Goal: Task Accomplishment & Management: Manage account settings

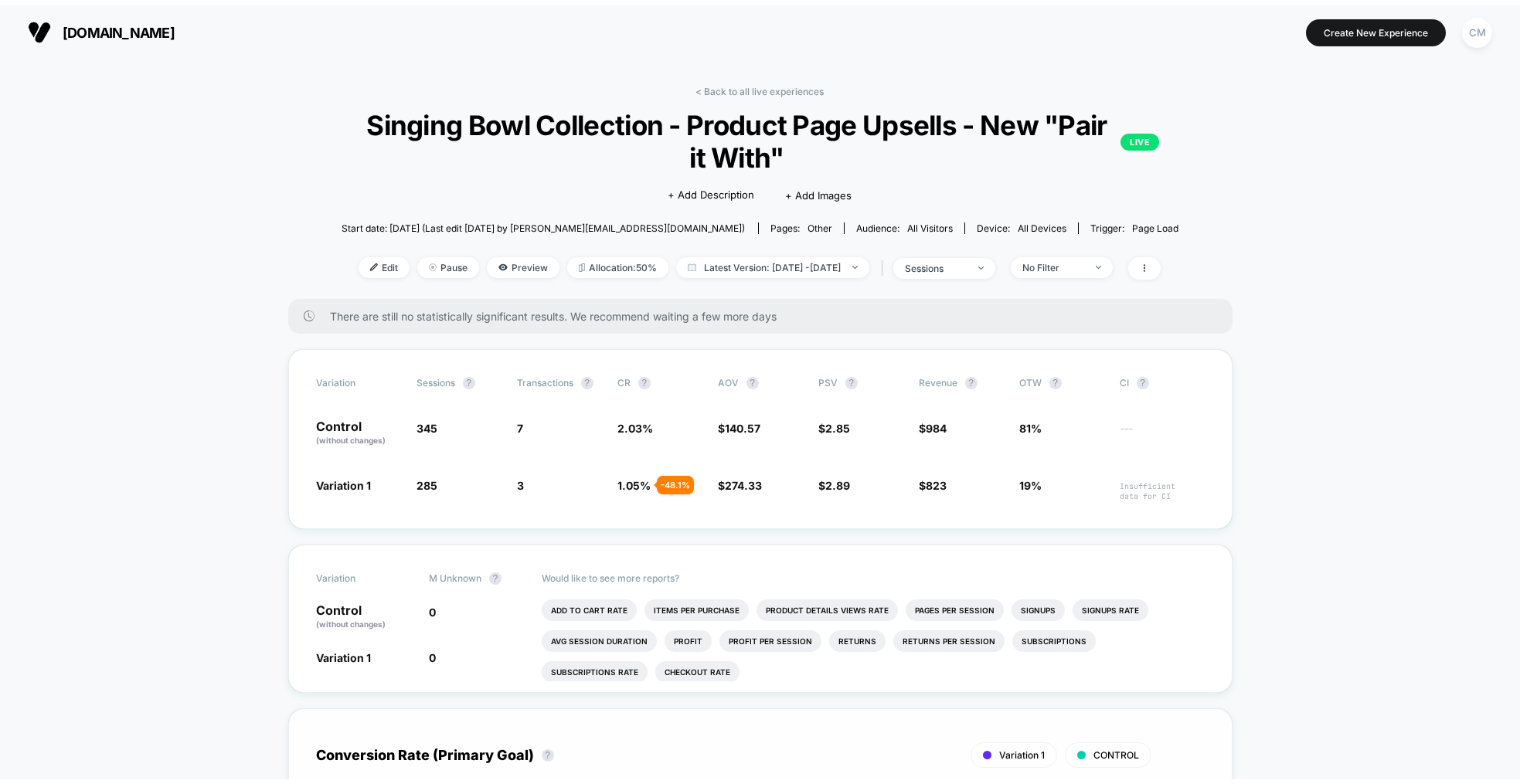
scroll to position [1, 0]
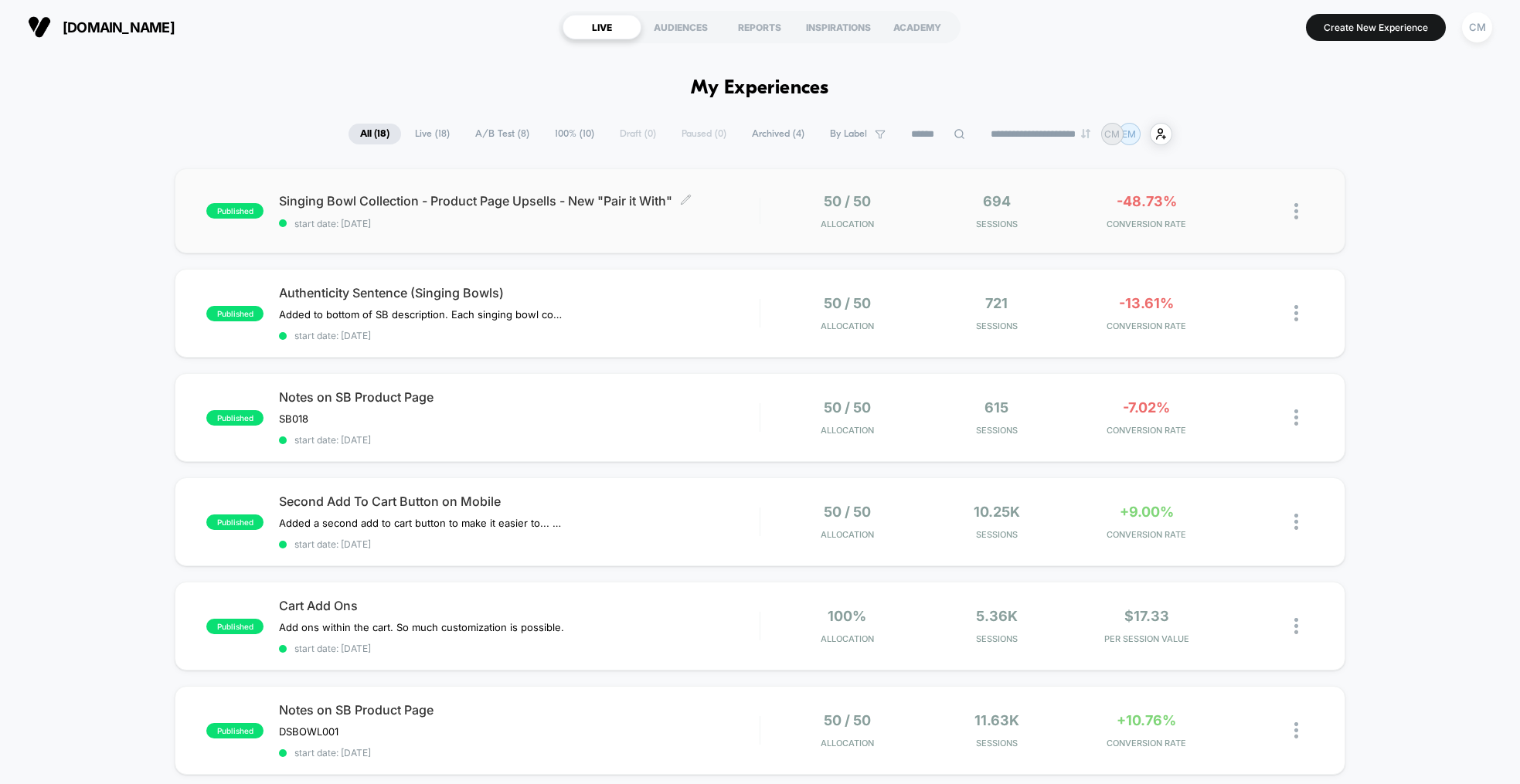
click at [735, 225] on span "start date: [DATE]" at bounding box center [519, 223] width 480 height 12
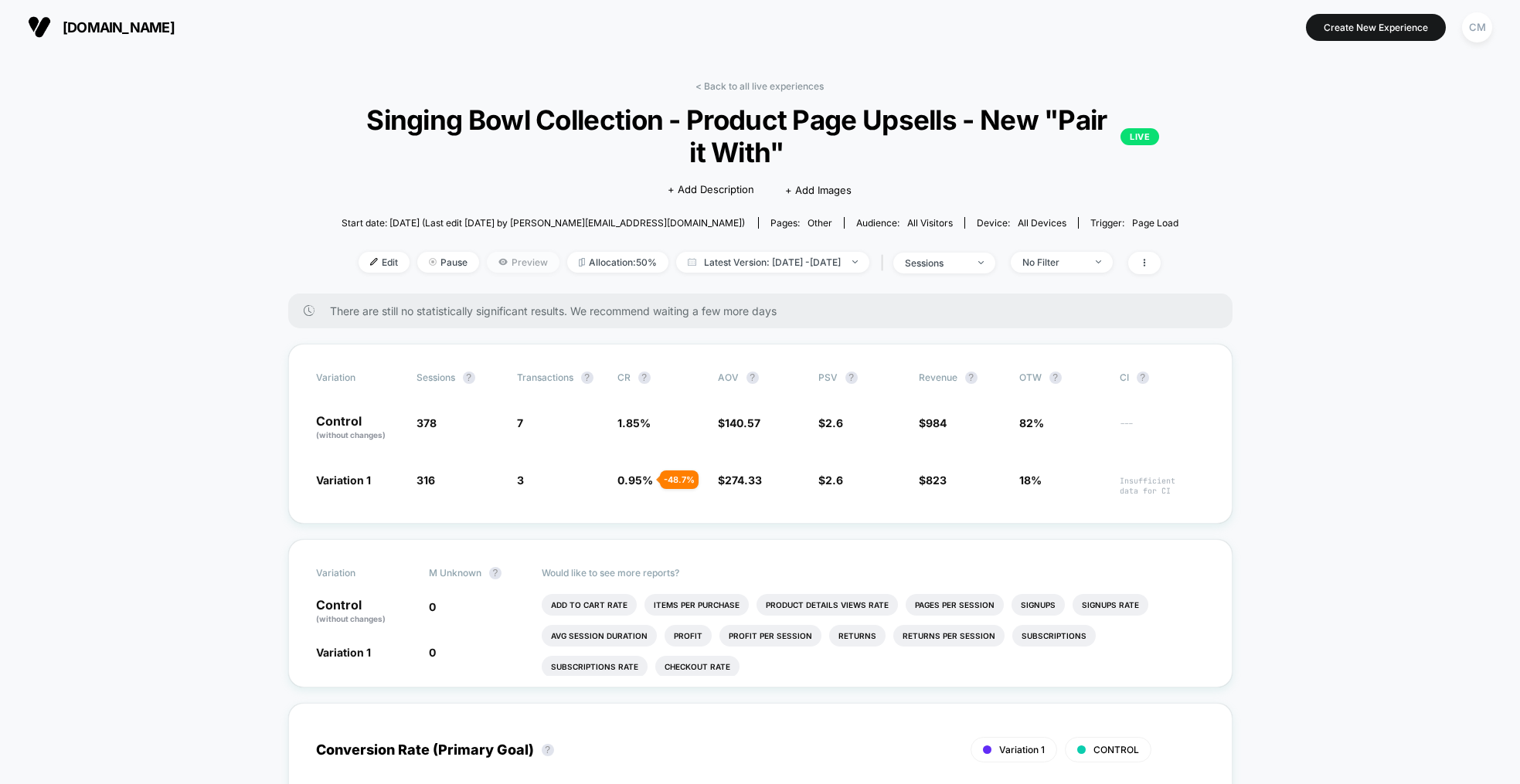
click at [487, 253] on span "Preview" at bounding box center [522, 262] width 72 height 21
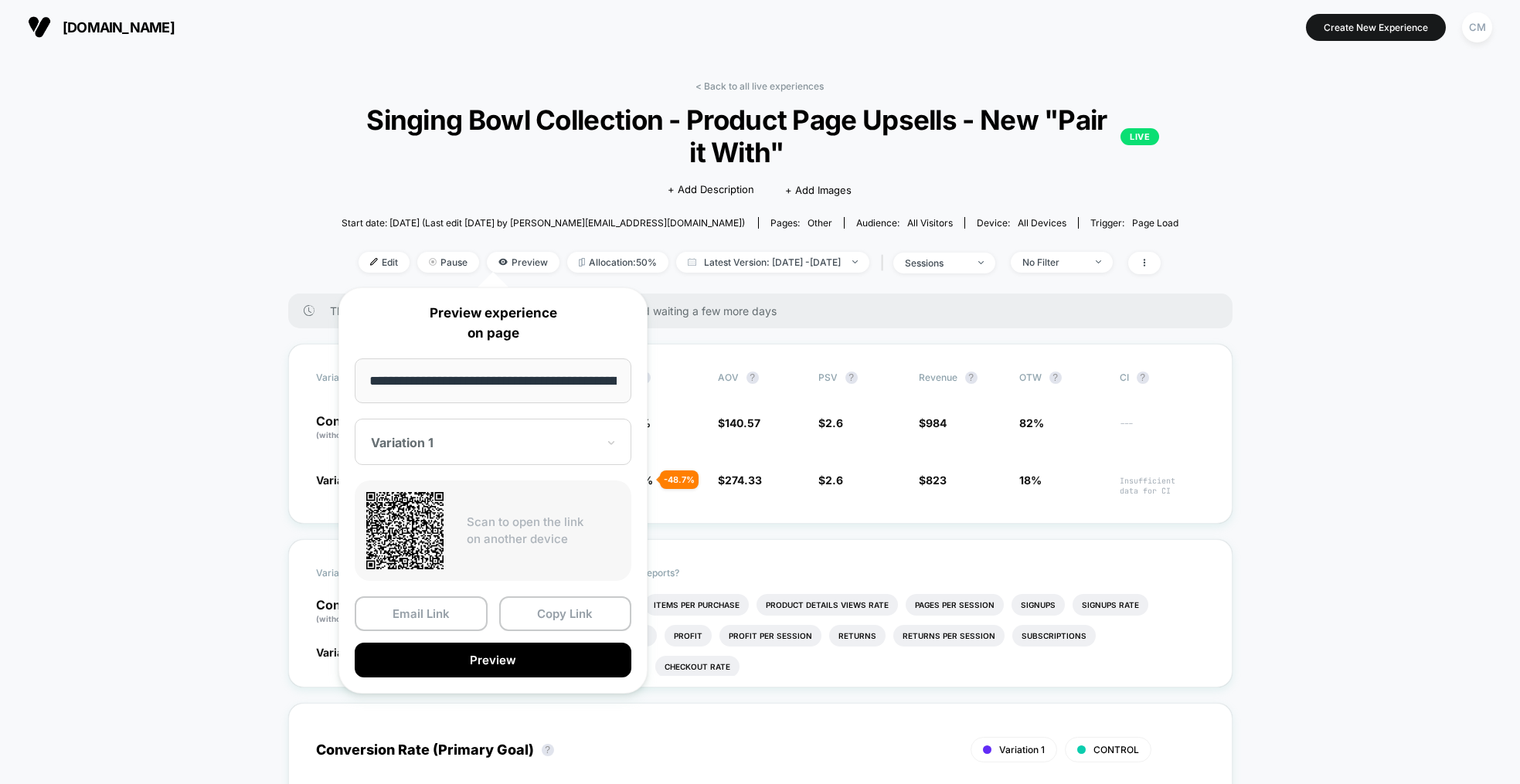
scroll to position [0, 298]
click at [518, 666] on button "Preview" at bounding box center [493, 660] width 277 height 35
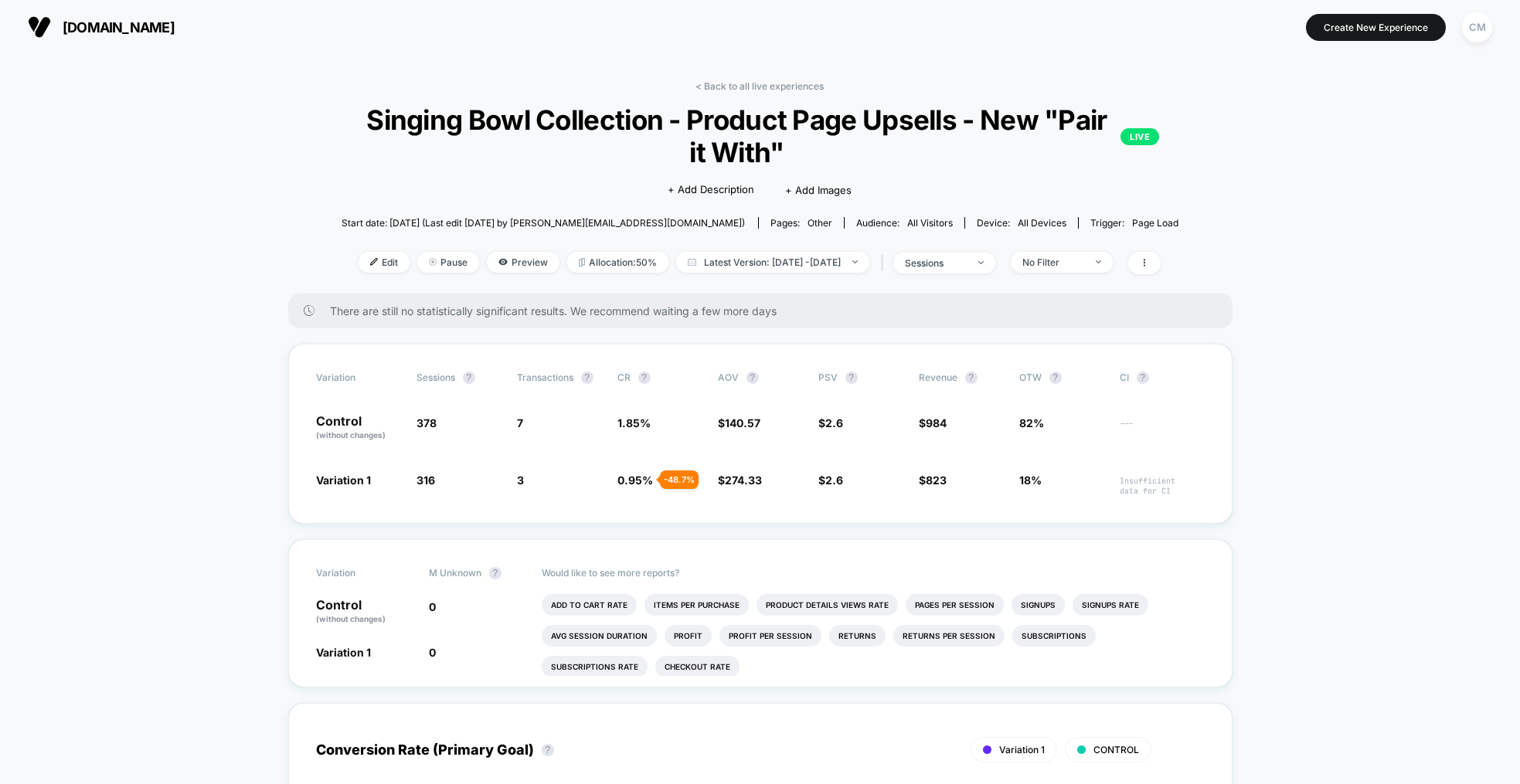
drag, startPoint x: 759, startPoint y: 82, endPoint x: 748, endPoint y: 87, distance: 12.1
click at [759, 82] on link "< Back to all live experiences" at bounding box center [759, 85] width 128 height 12
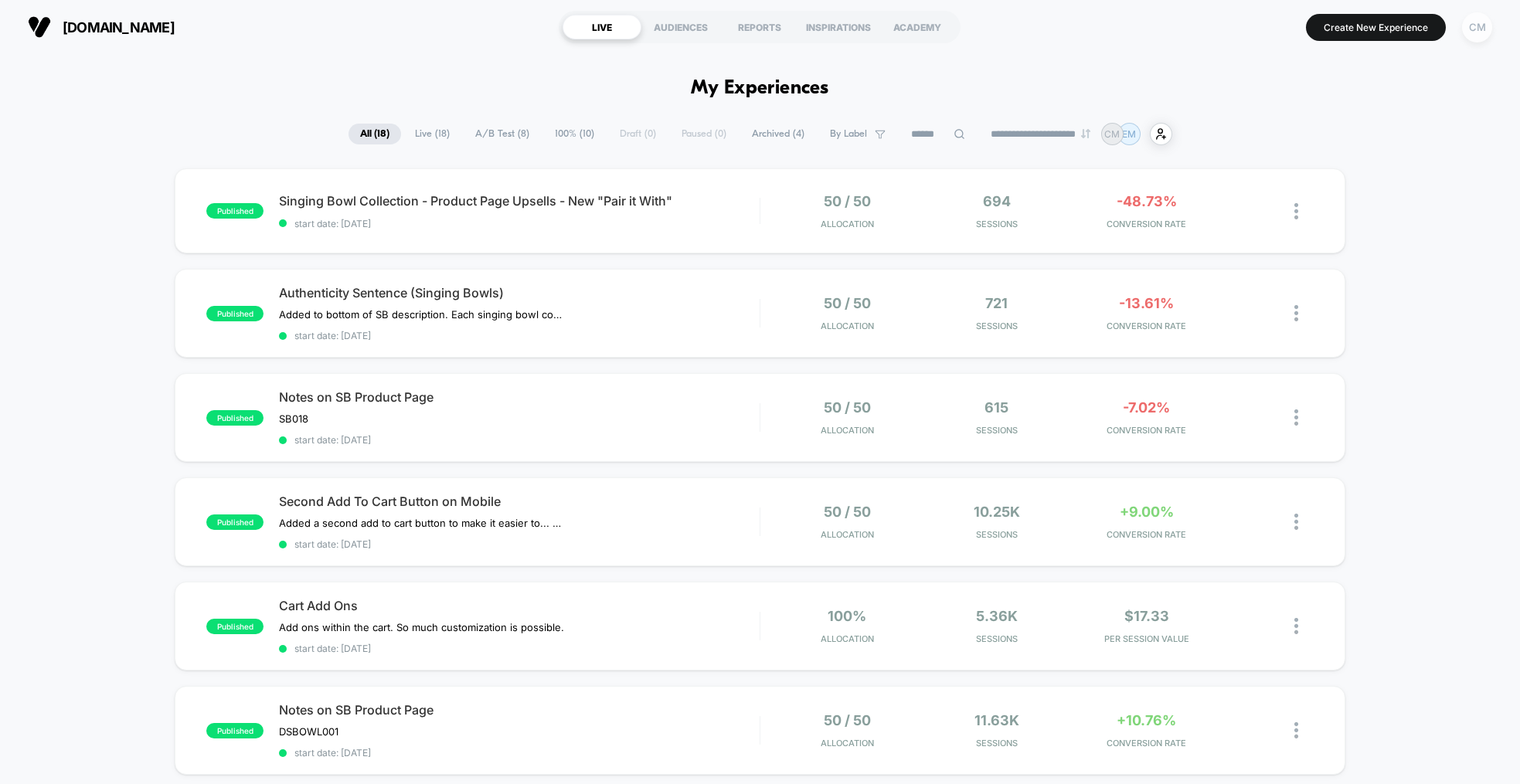
click at [1468, 35] on div "CM" at bounding box center [1476, 27] width 30 height 30
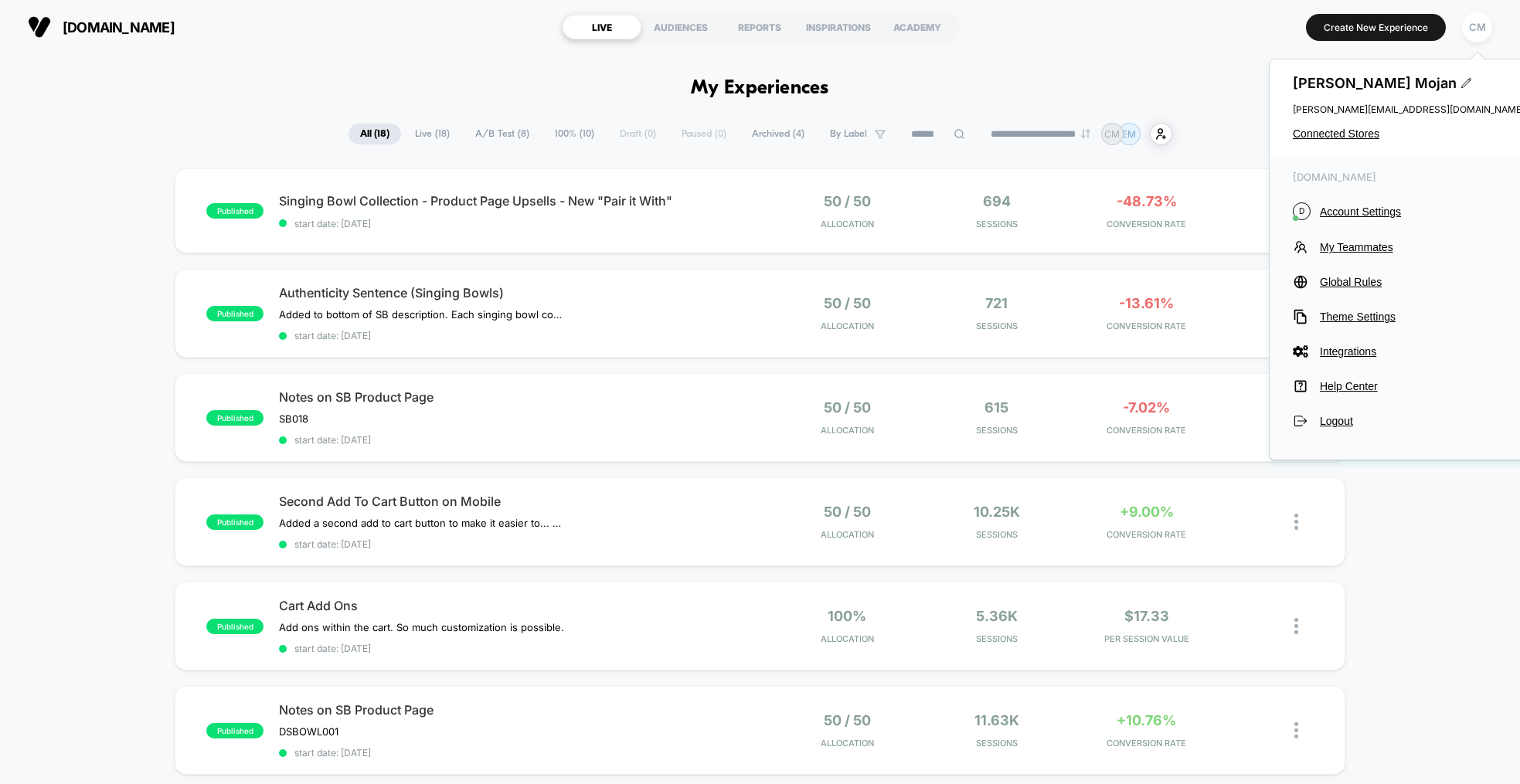
scroll to position [2, 0]
click at [1363, 247] on span "My Teammates" at bounding box center [1421, 246] width 204 height 12
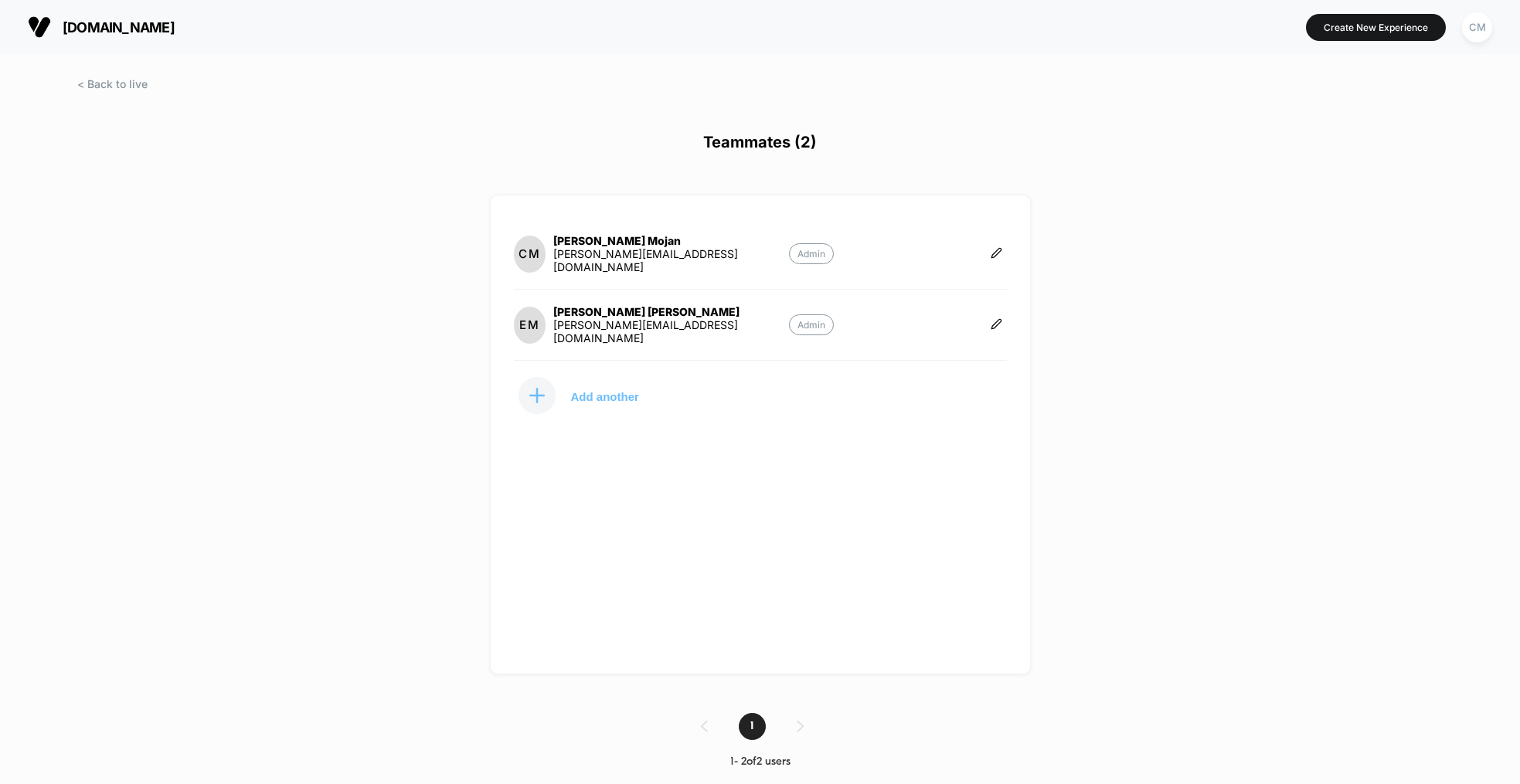
click at [533, 399] on icon at bounding box center [537, 395] width 16 height 16
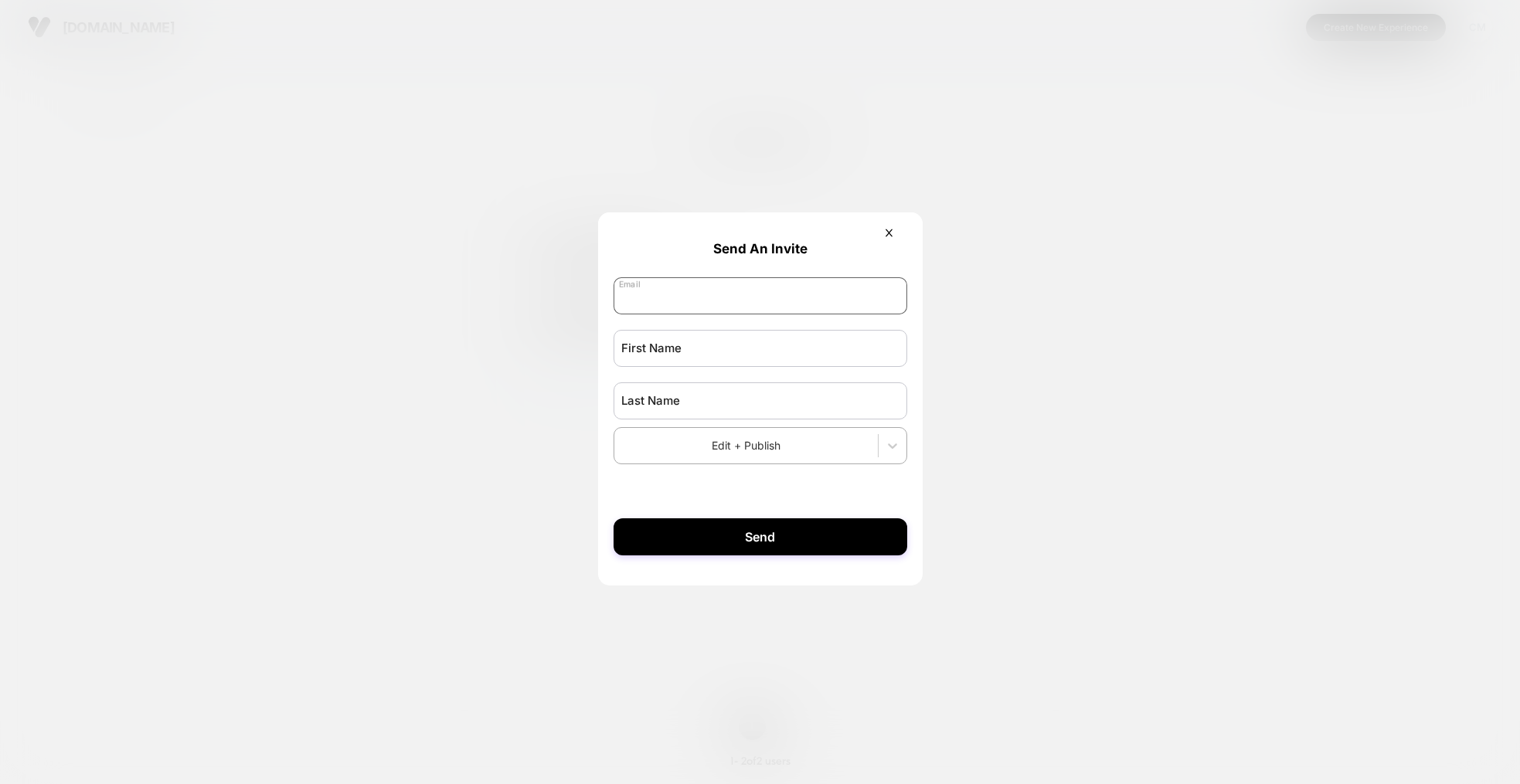
click at [683, 292] on input "email" at bounding box center [760, 296] width 294 height 37
type input "**********"
type input "****"
type input "*"
type input "****"
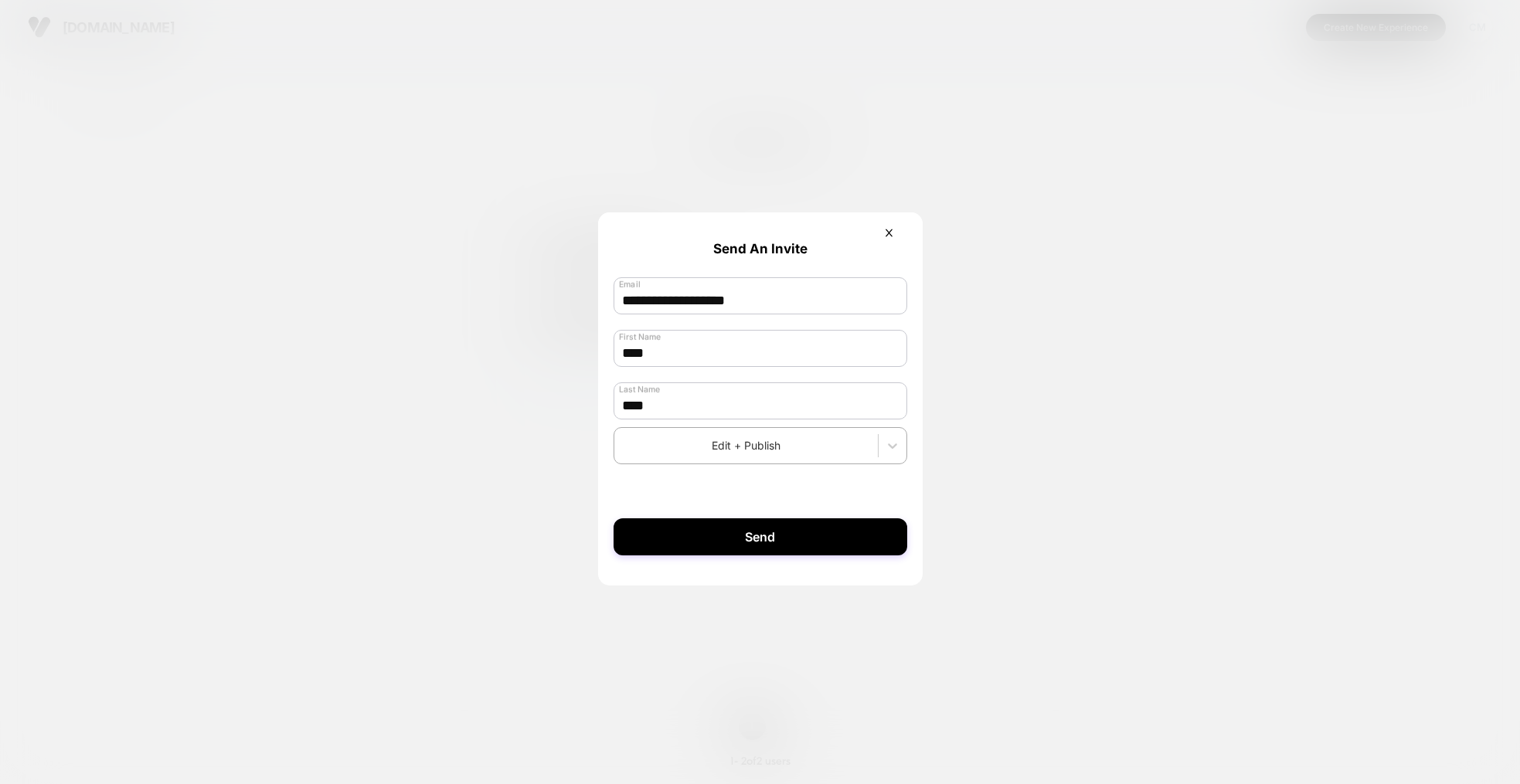
drag, startPoint x: 1100, startPoint y: 352, endPoint x: 1083, endPoint y: 353, distance: 17.0
click at [1100, 352] on div at bounding box center [760, 392] width 1520 height 784
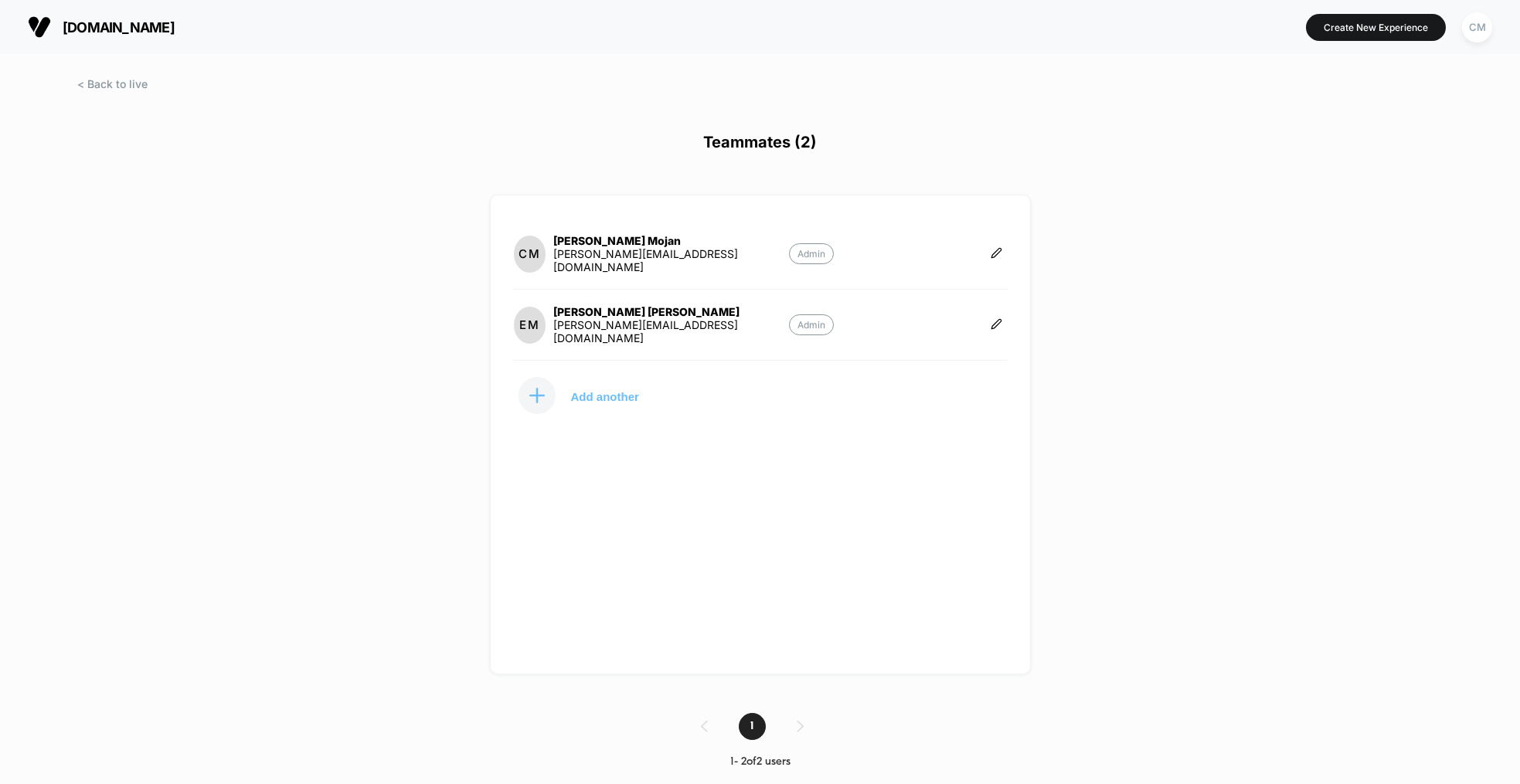
click at [543, 391] on icon at bounding box center [537, 395] width 16 height 16
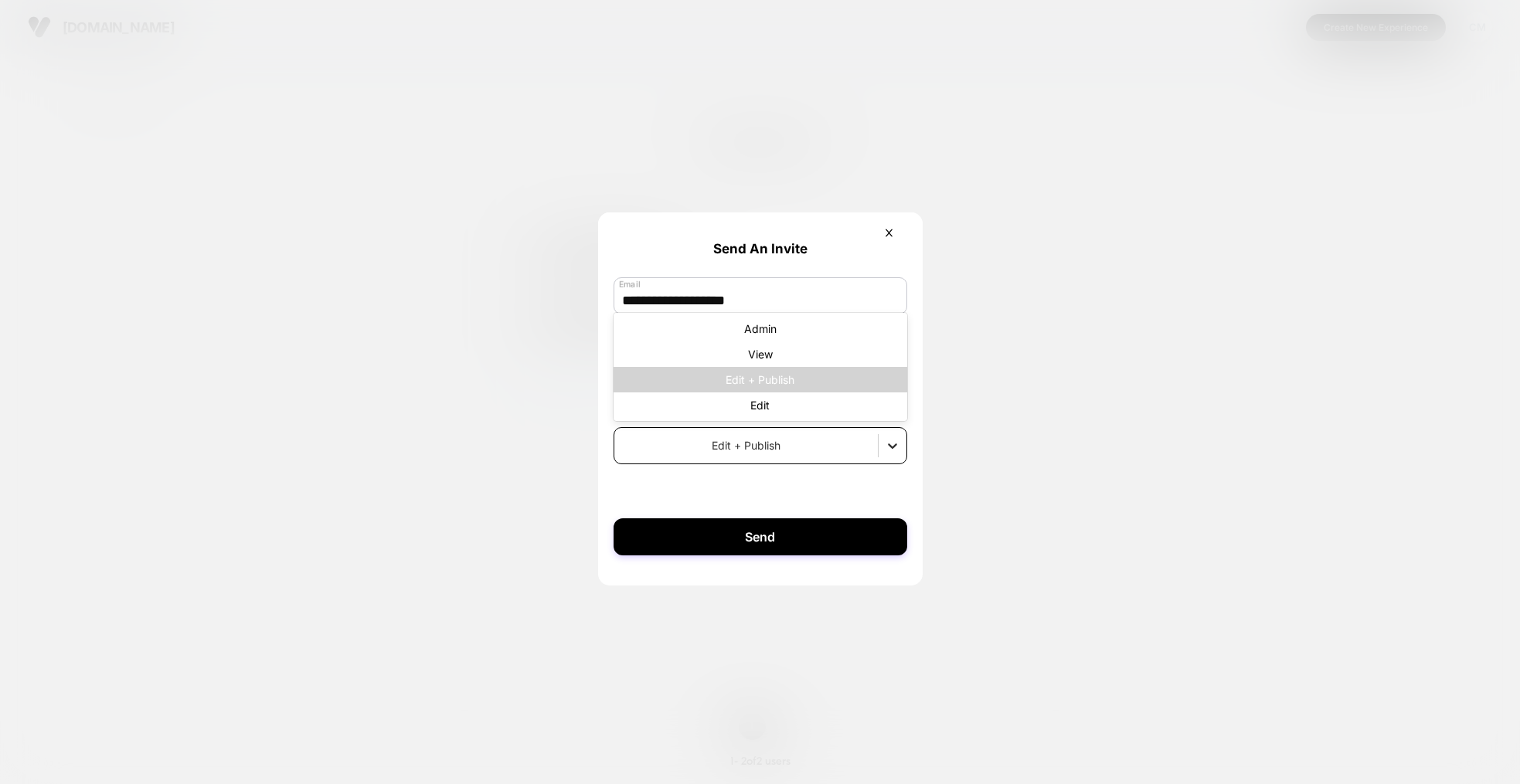
click at [898, 452] on icon at bounding box center [893, 445] width 16 height 16
click at [791, 382] on div "Edit + Publish" at bounding box center [760, 379] width 294 height 26
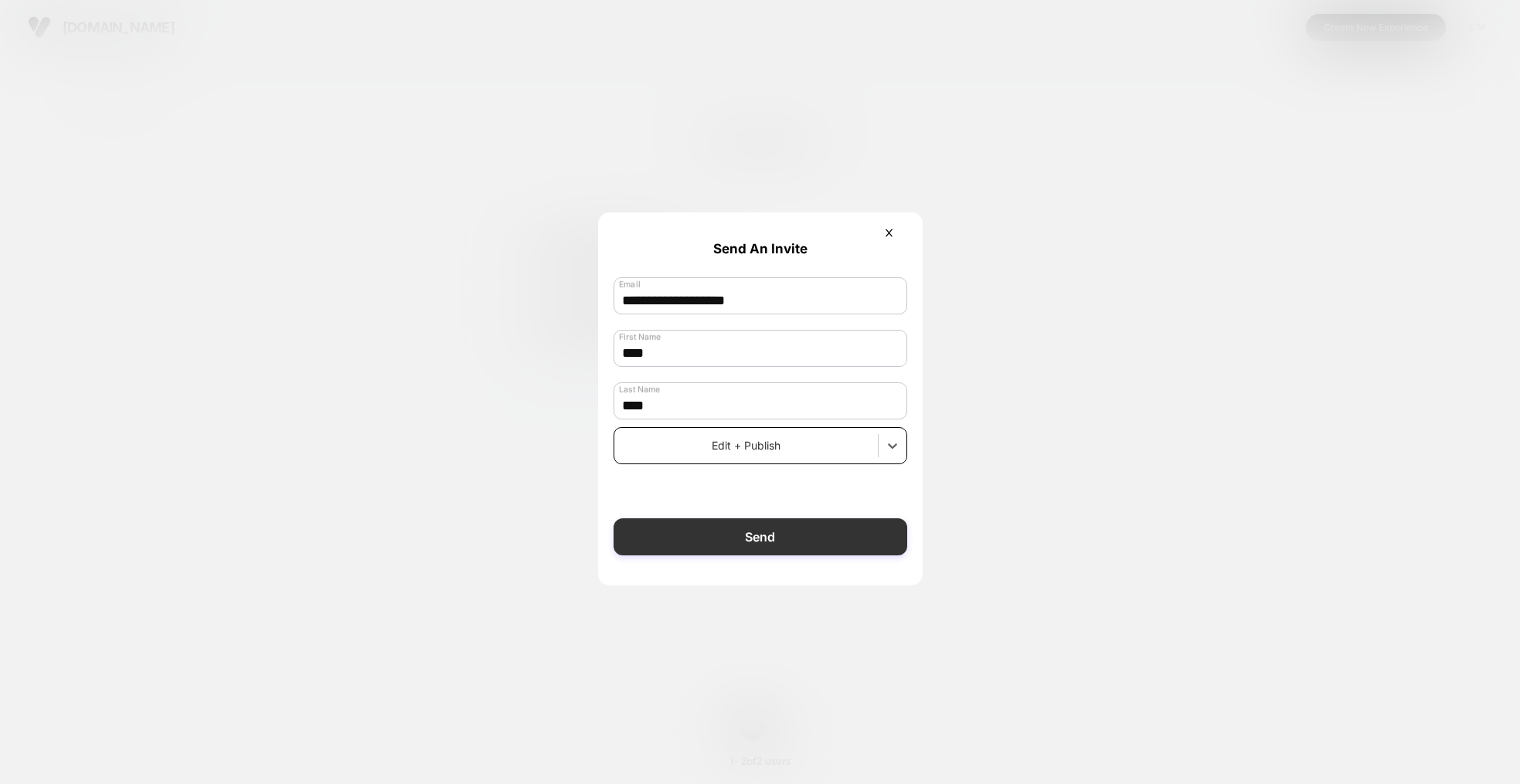
click at [754, 536] on button "Send" at bounding box center [760, 537] width 294 height 37
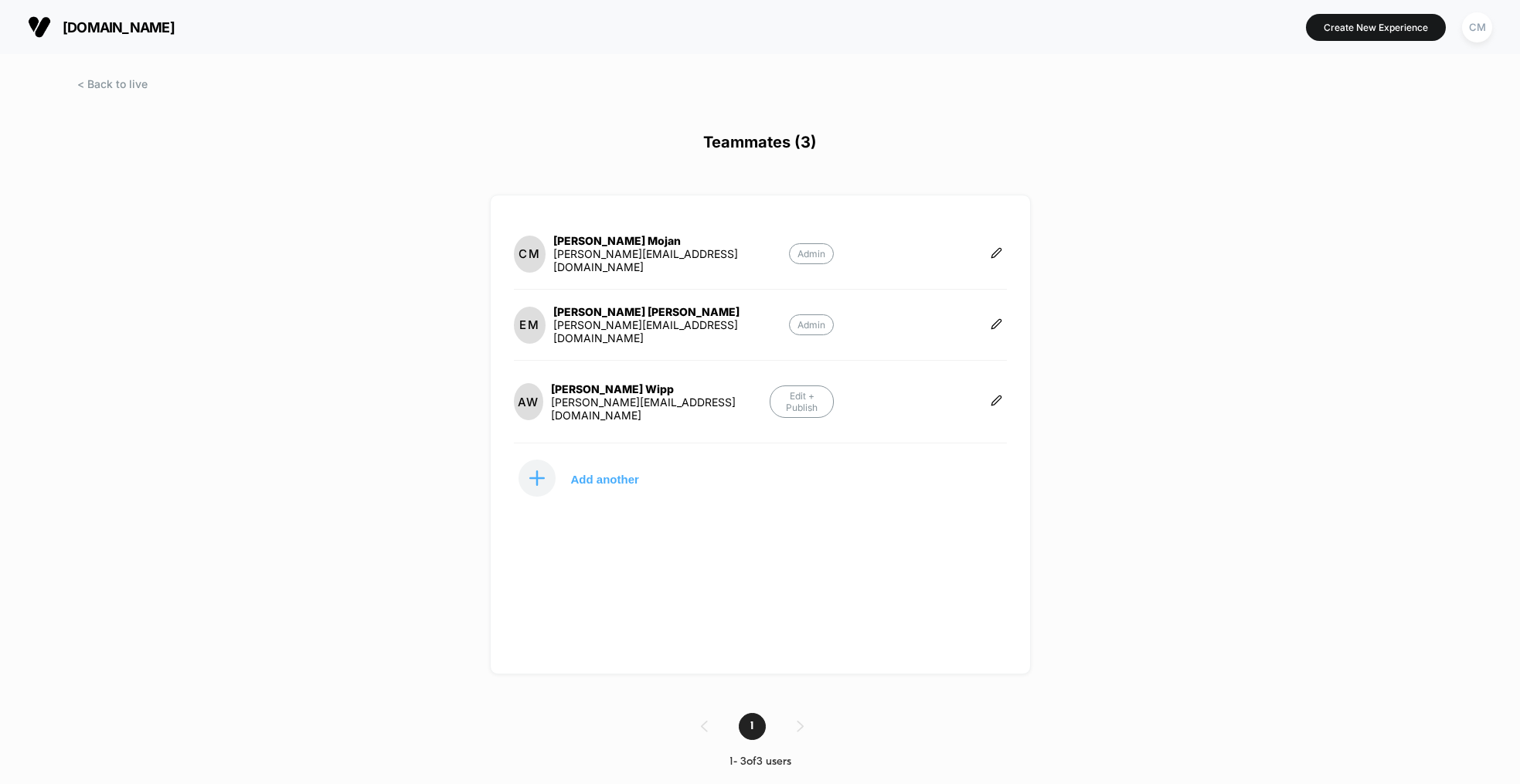
drag, startPoint x: 308, startPoint y: 96, endPoint x: 142, endPoint y: 90, distance: 166.1
click at [308, 96] on div at bounding box center [760, 98] width 1520 height 39
click at [113, 89] on span at bounding box center [112, 83] width 70 height 13
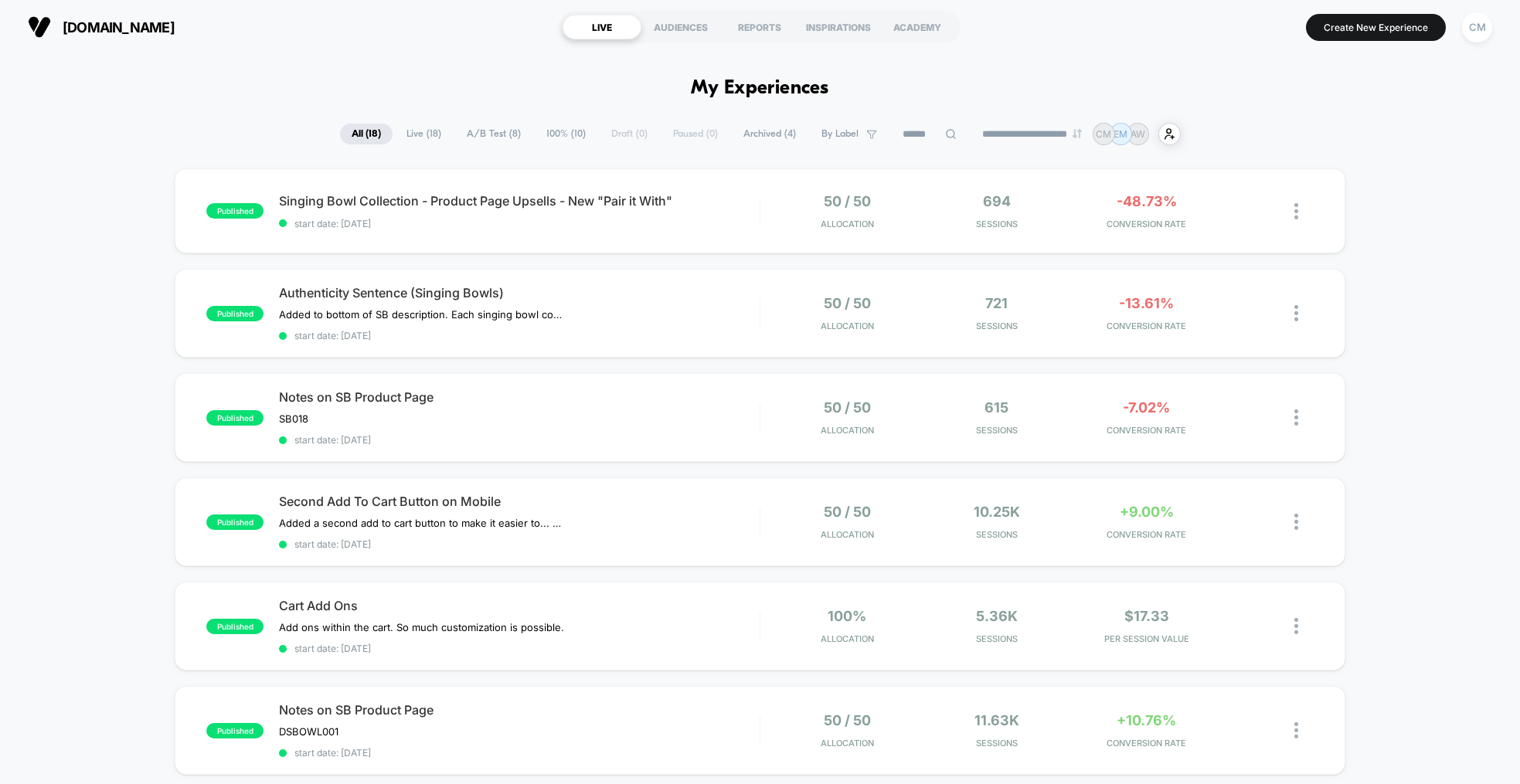
drag, startPoint x: 414, startPoint y: 125, endPoint x: 425, endPoint y: 134, distance: 14.2
click at [414, 125] on span "Live ( 18 )" at bounding box center [424, 134] width 58 height 21
click at [495, 134] on span "A/B Test ( 8 )" at bounding box center [493, 134] width 77 height 21
click at [550, 139] on span "100% ( 10 )" at bounding box center [566, 134] width 62 height 21
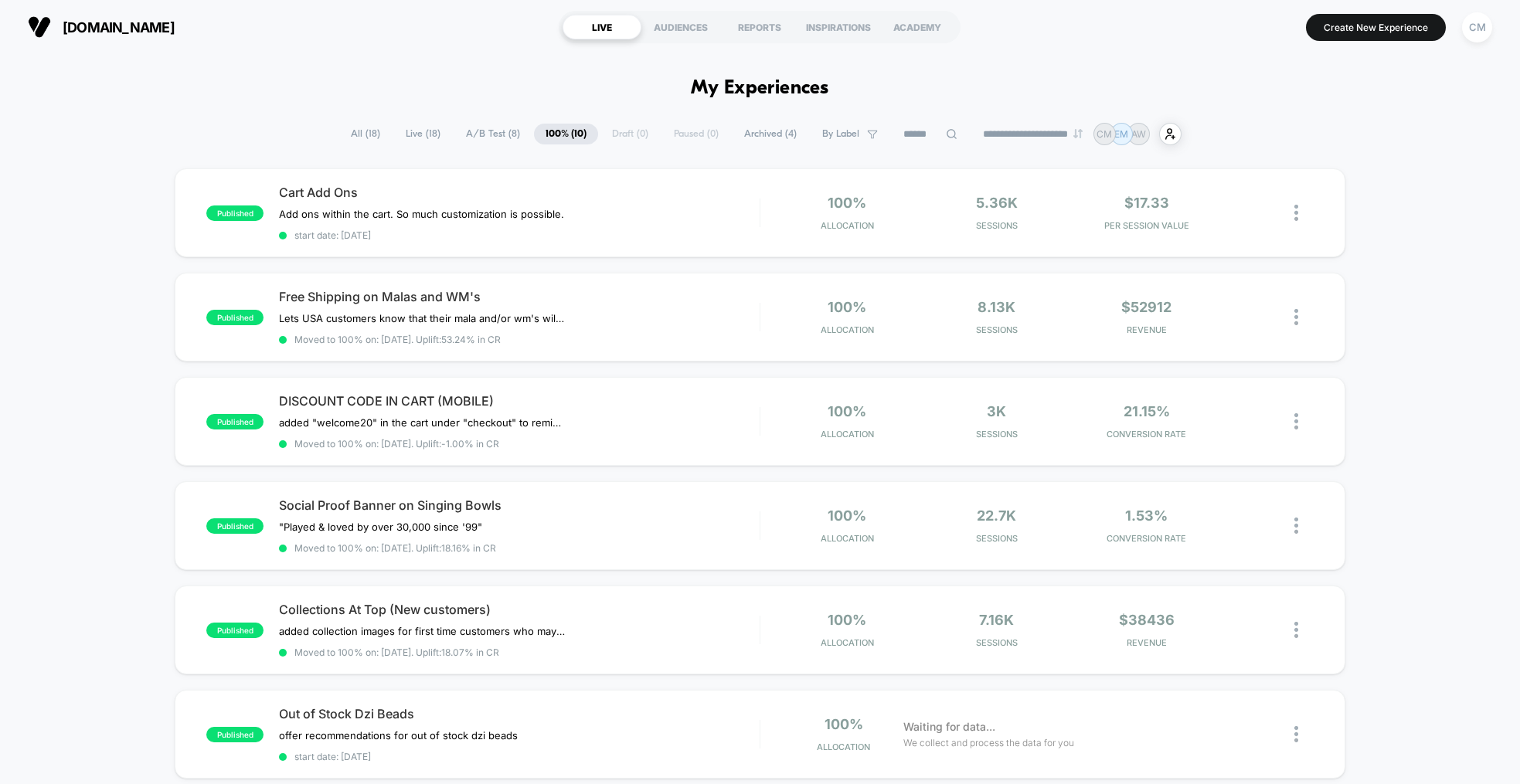
click at [491, 139] on span "A/B Test ( 8 )" at bounding box center [492, 134] width 77 height 21
